Goal: Task Accomplishment & Management: Use online tool/utility

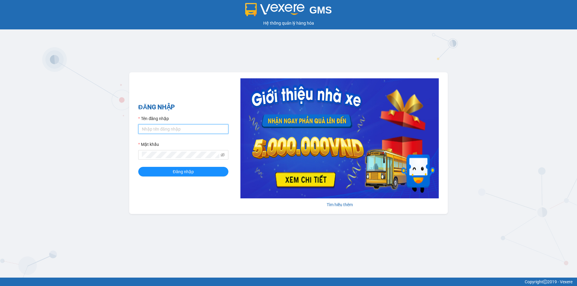
click at [186, 127] on input "Tên đăng nhập" at bounding box center [183, 129] width 90 height 10
type input "qanh0815457689.vinhquang"
click at [223, 154] on icon "eye-invisible" at bounding box center [222, 155] width 4 height 4
click at [197, 169] on button "Đăng nhập" at bounding box center [183, 172] width 90 height 10
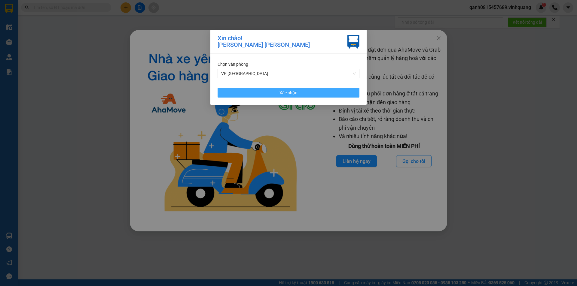
click at [287, 93] on span "Xác nhận" at bounding box center [288, 93] width 18 height 7
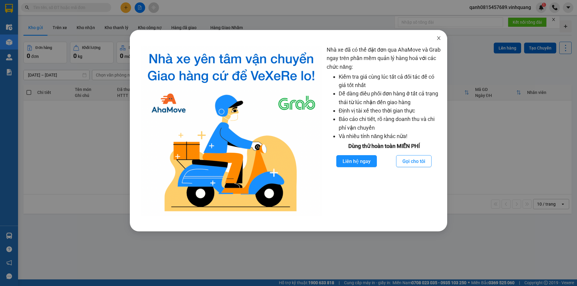
click at [437, 38] on icon "close" at bounding box center [438, 38] width 5 height 5
